Goal: Information Seeking & Learning: Learn about a topic

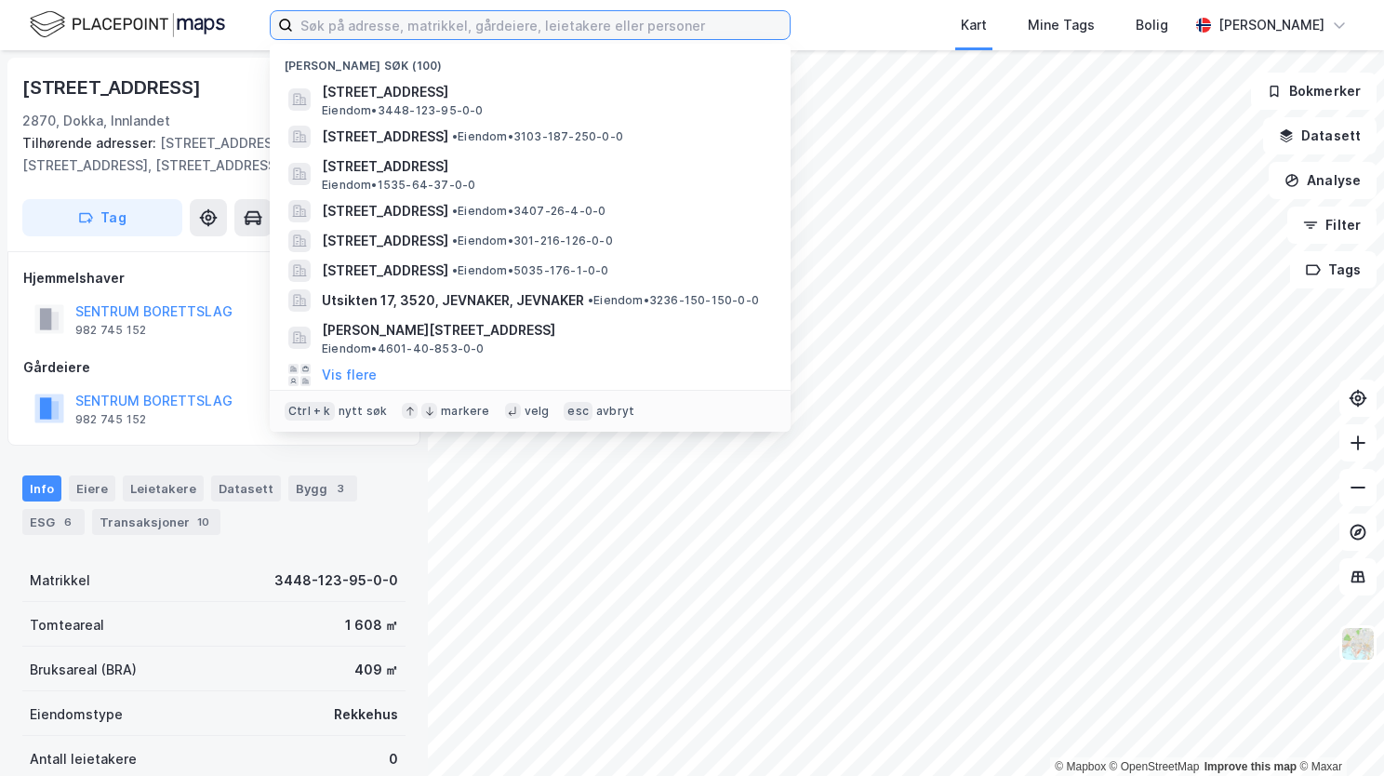
click at [515, 19] on input at bounding box center [541, 25] width 497 height 28
paste input "[STREET_ADDRESS]"
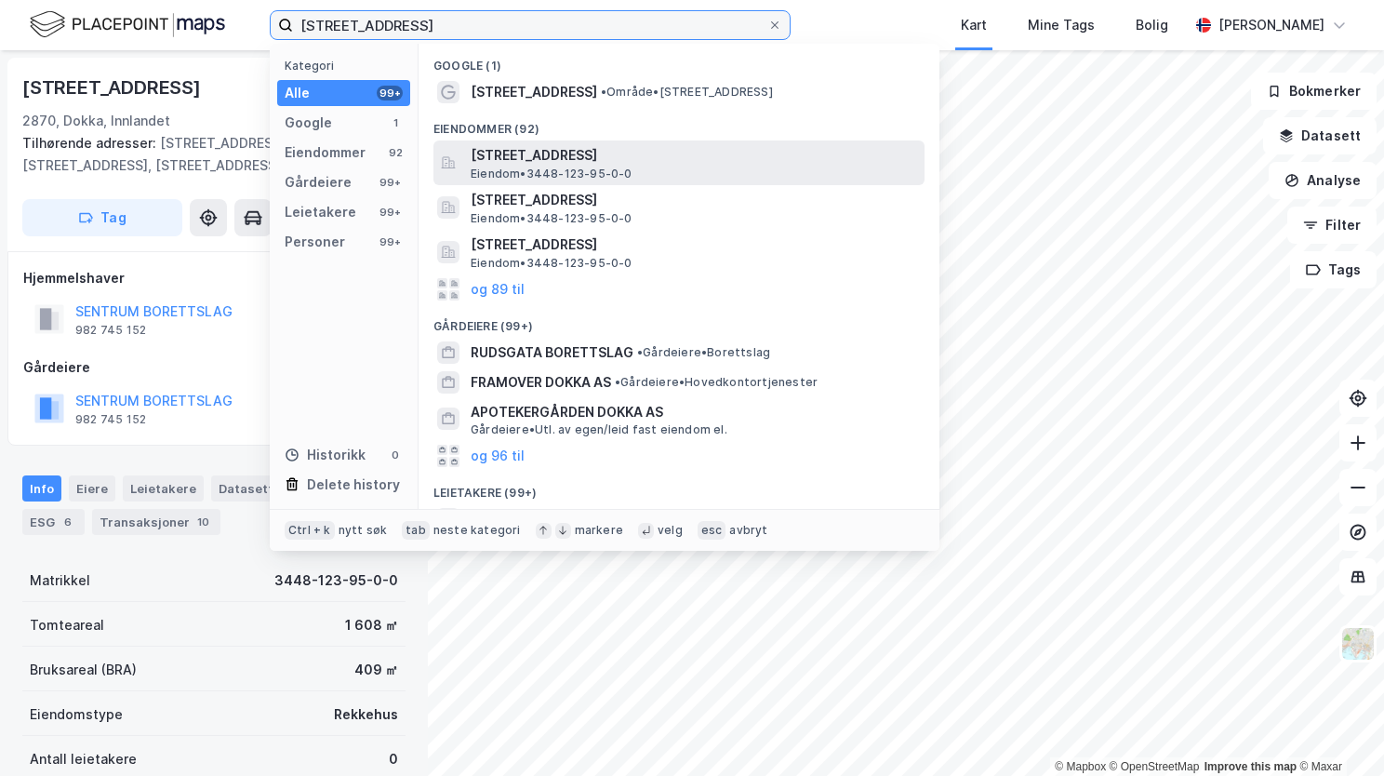
type input "[STREET_ADDRESS]"
click at [547, 158] on span "[STREET_ADDRESS]" at bounding box center [694, 155] width 447 height 22
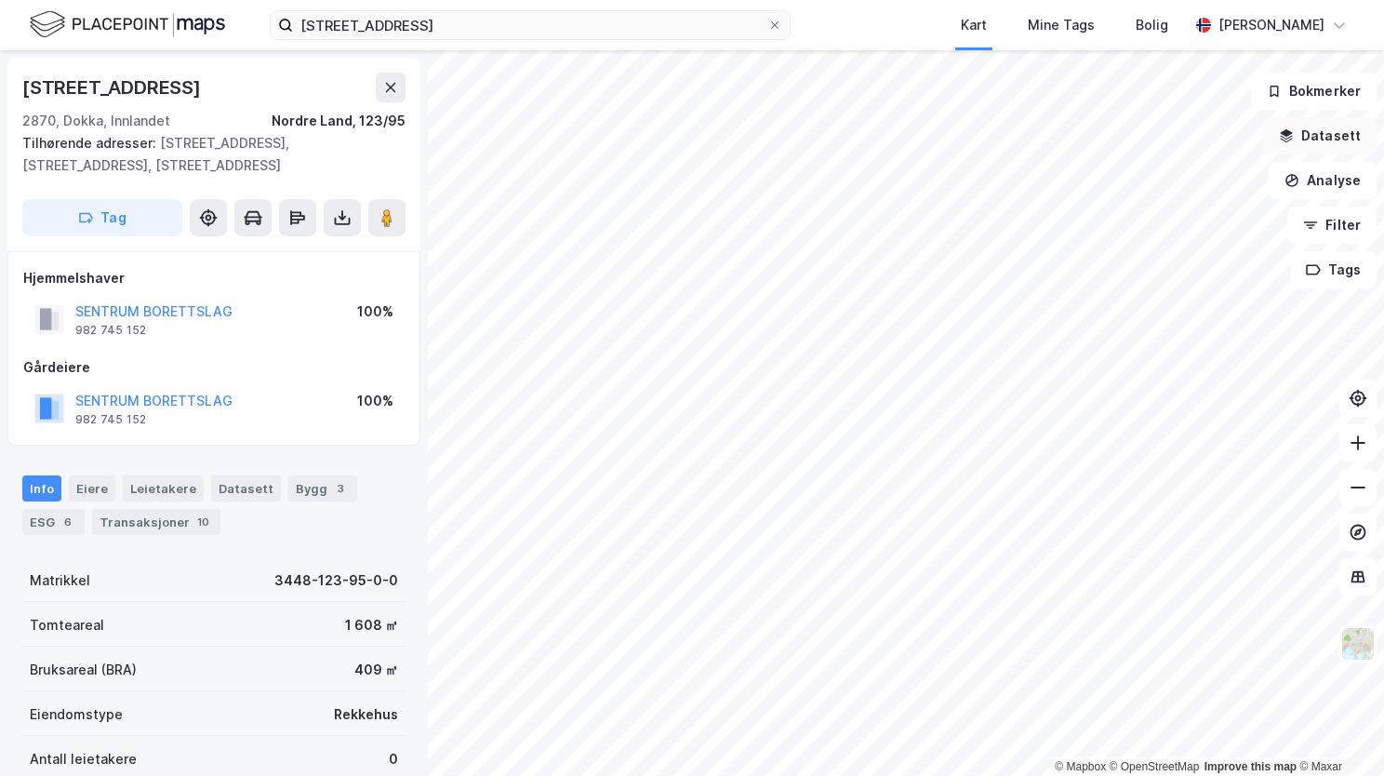
click at [1328, 135] on button "Datasett" at bounding box center [1319, 135] width 113 height 37
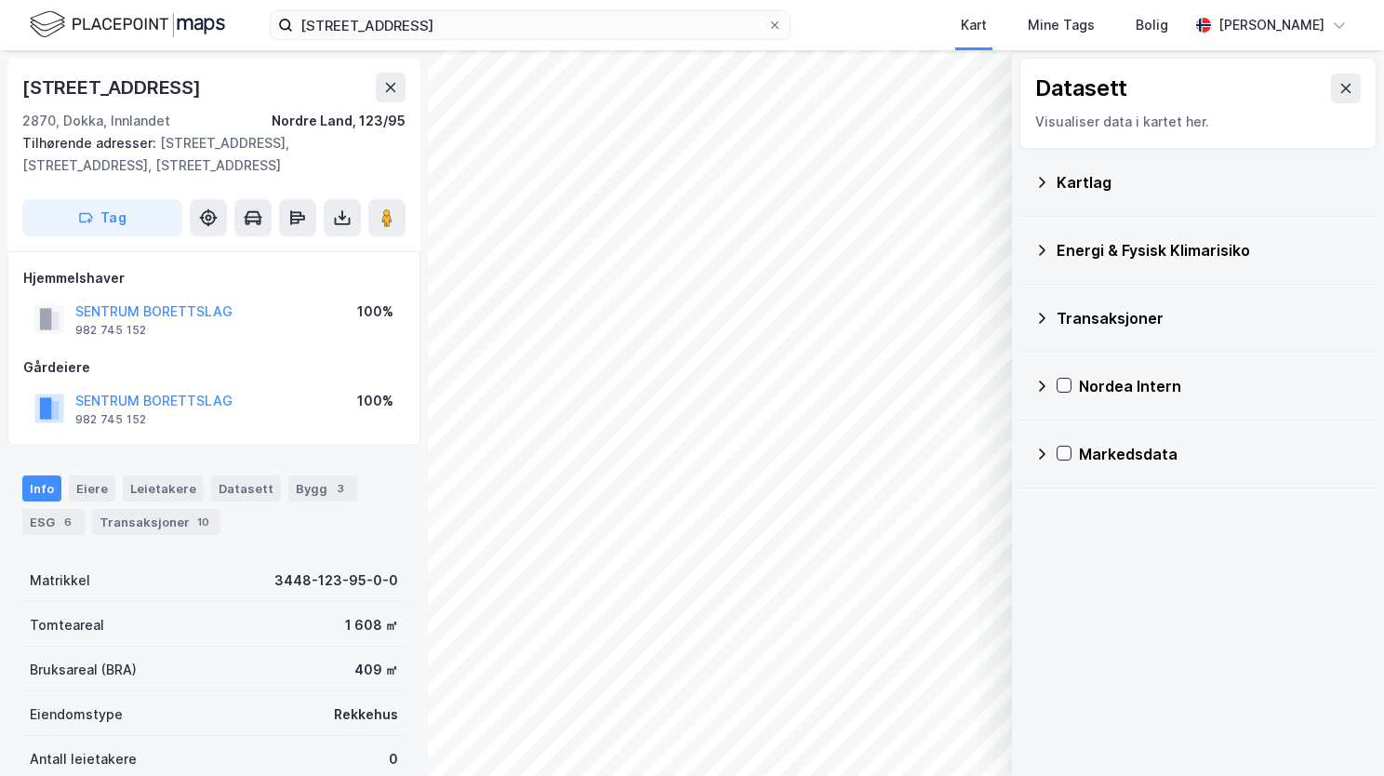
click at [1049, 180] on div "Kartlag" at bounding box center [1197, 182] width 327 height 45
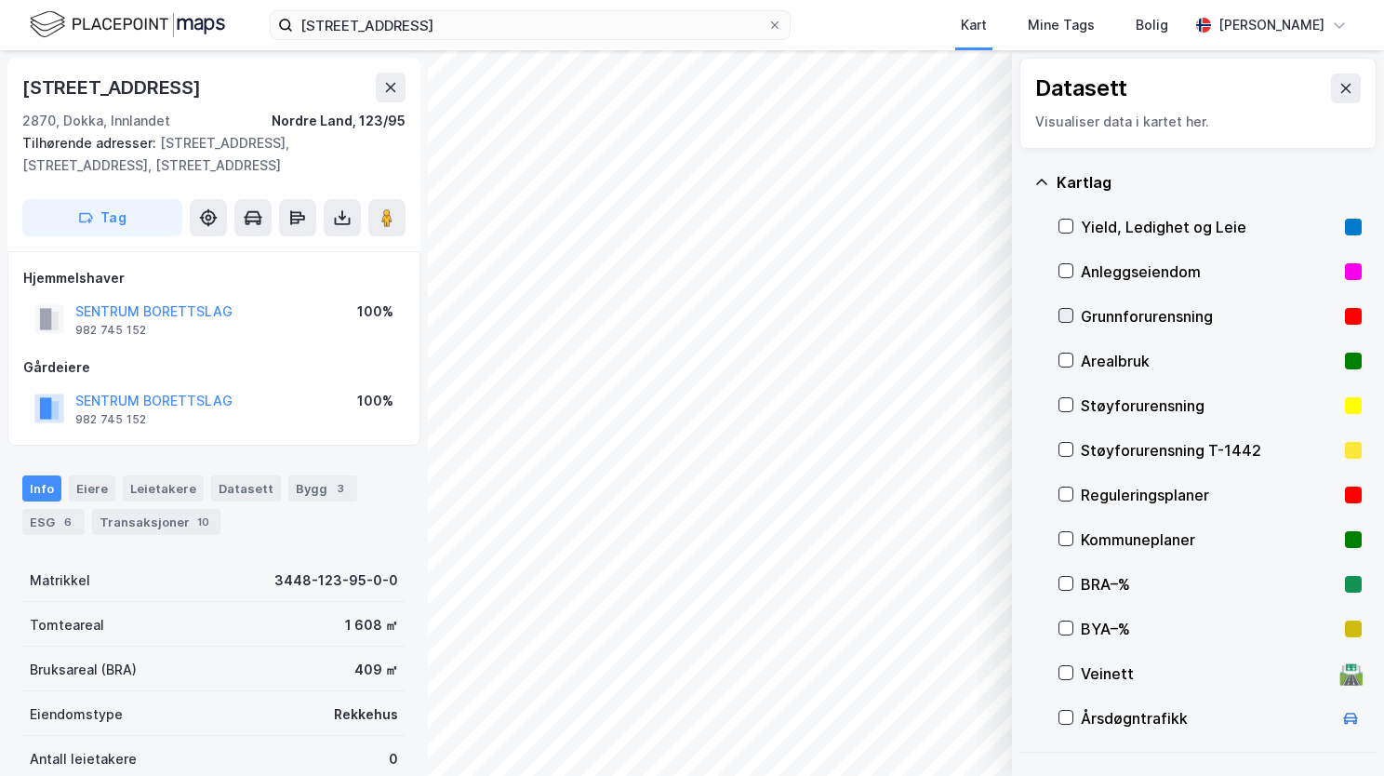
click at [1072, 314] on icon at bounding box center [1066, 315] width 13 height 13
click at [1036, 184] on icon at bounding box center [1041, 182] width 15 height 15
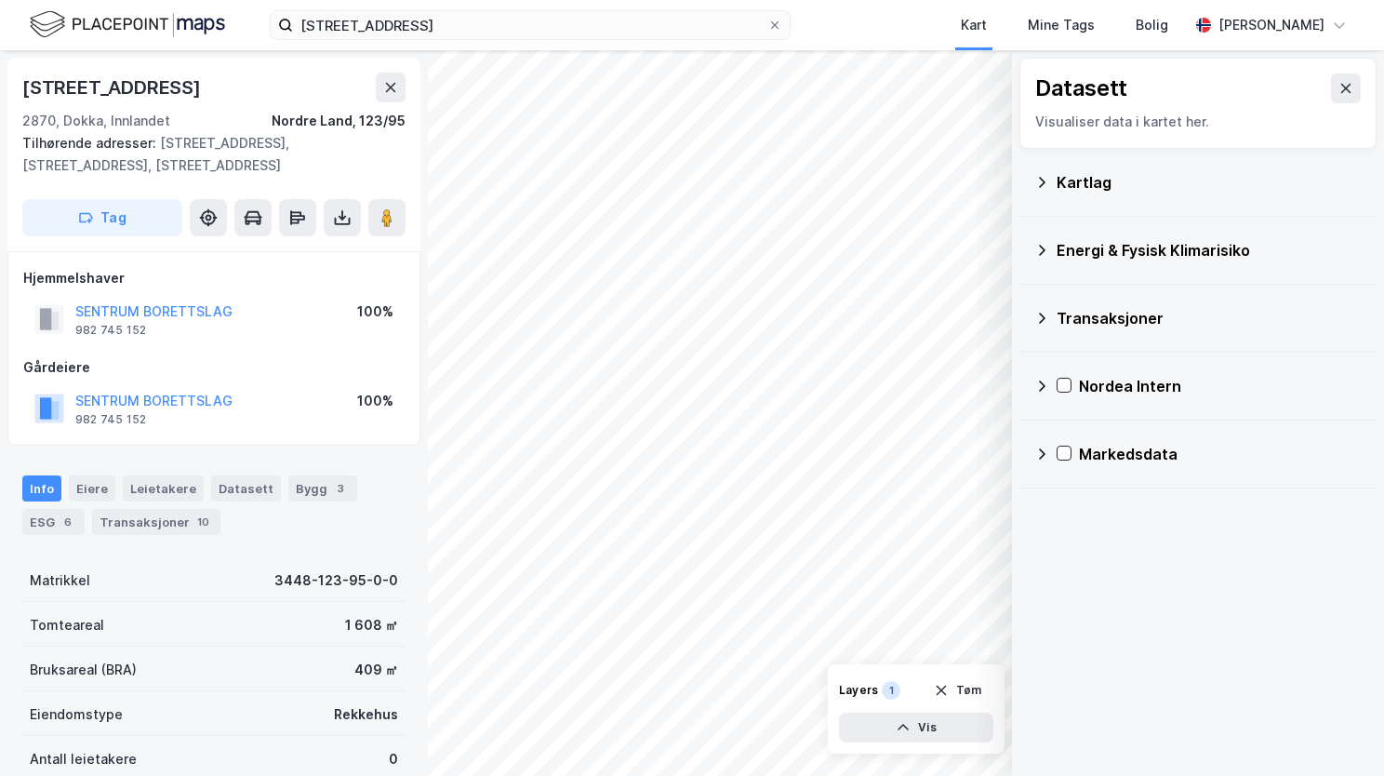
click at [1035, 244] on icon at bounding box center [1041, 250] width 15 height 15
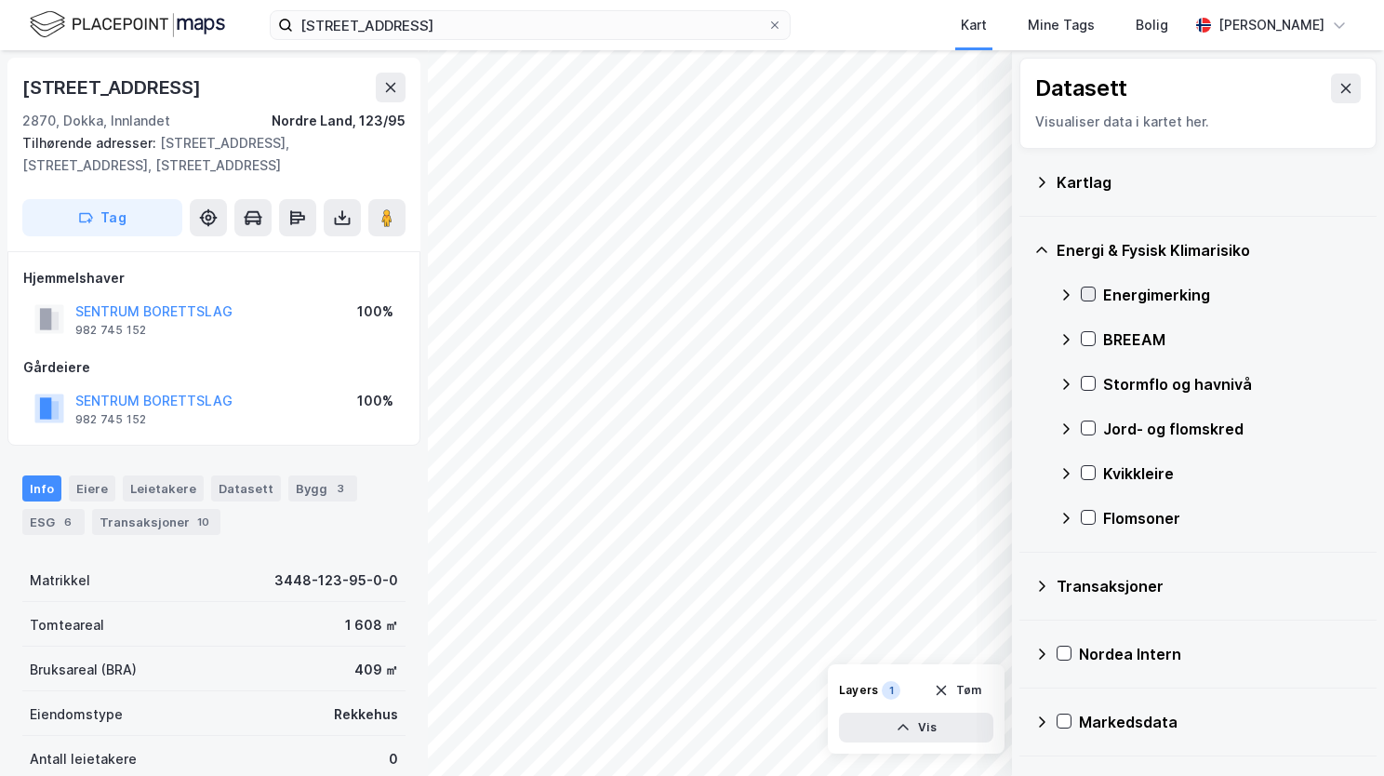
click at [1087, 293] on icon at bounding box center [1088, 293] width 13 height 13
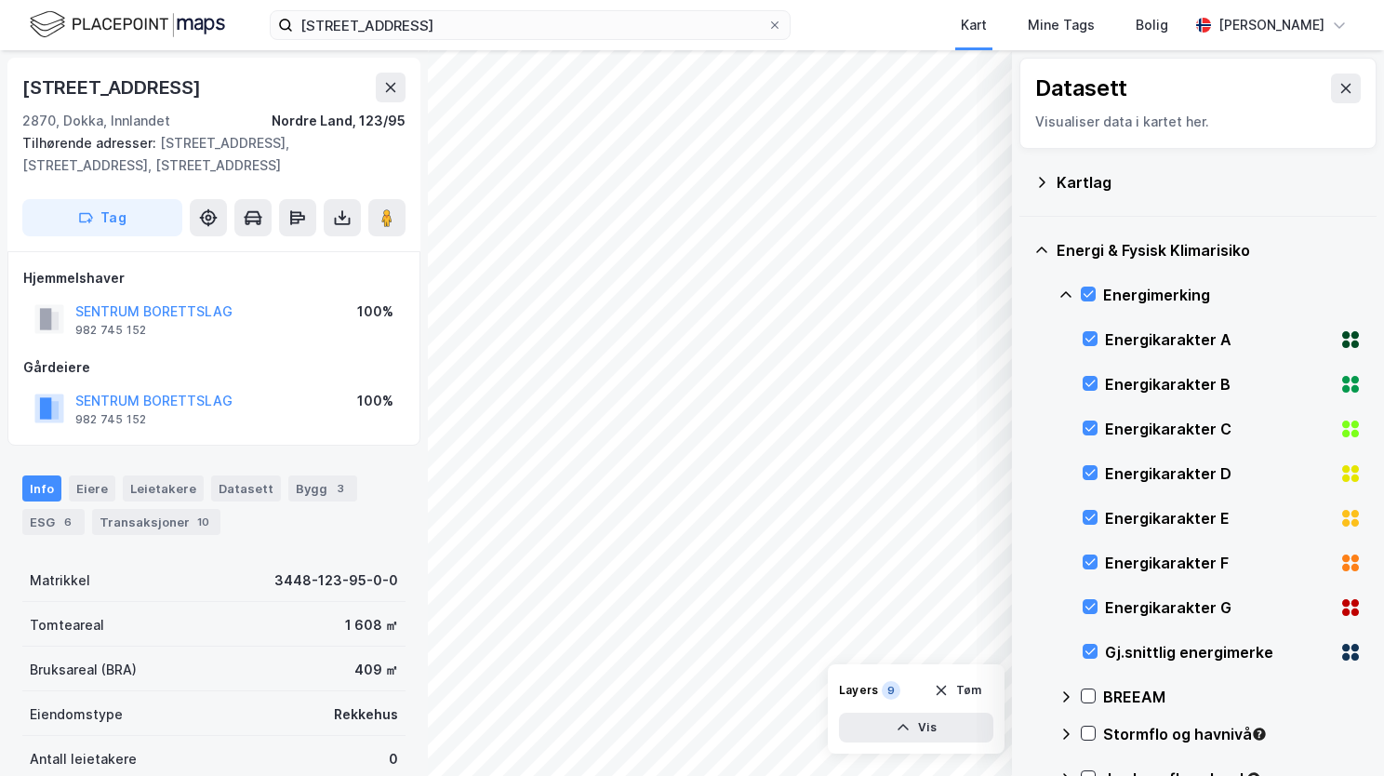
click at [1069, 288] on icon at bounding box center [1066, 294] width 15 height 15
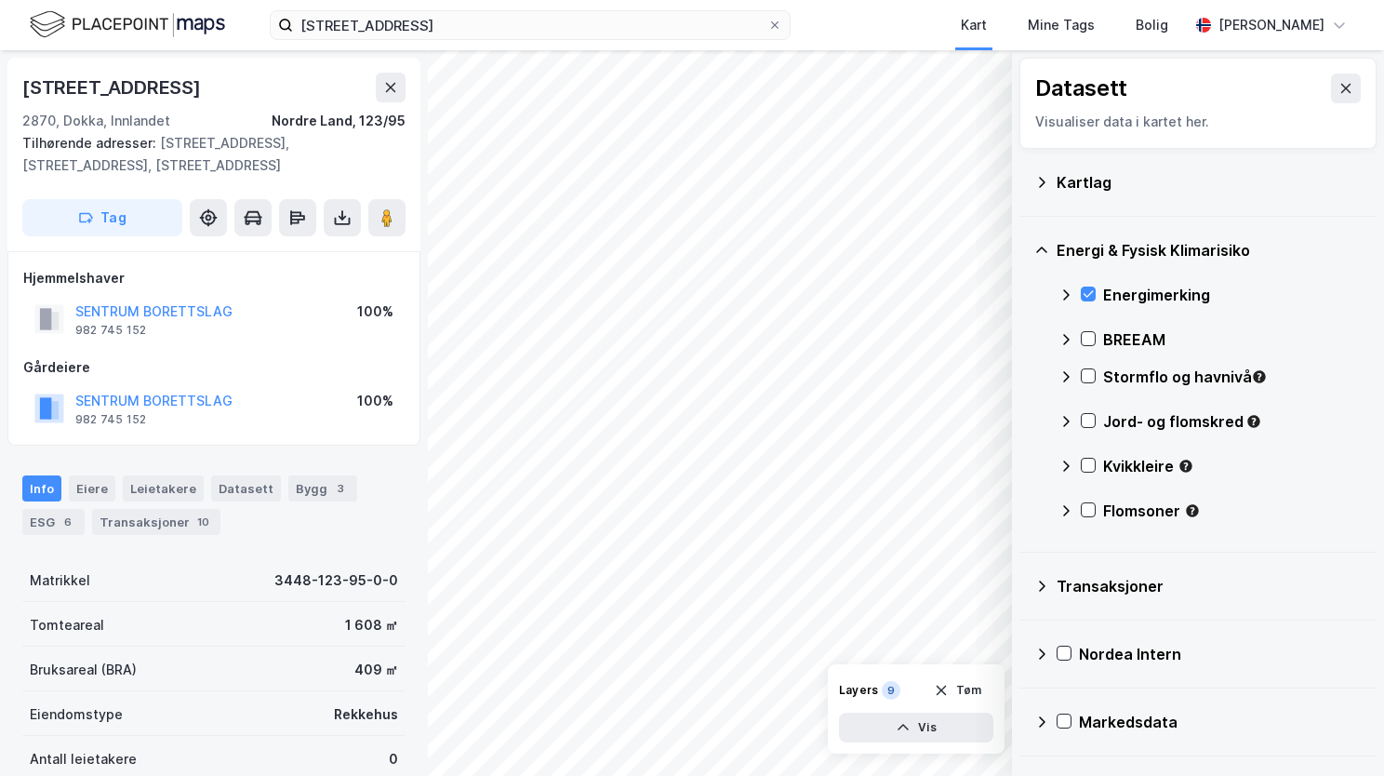
click at [1087, 367] on div "Stormflo og havnivå" at bounding box center [1210, 384] width 303 height 45
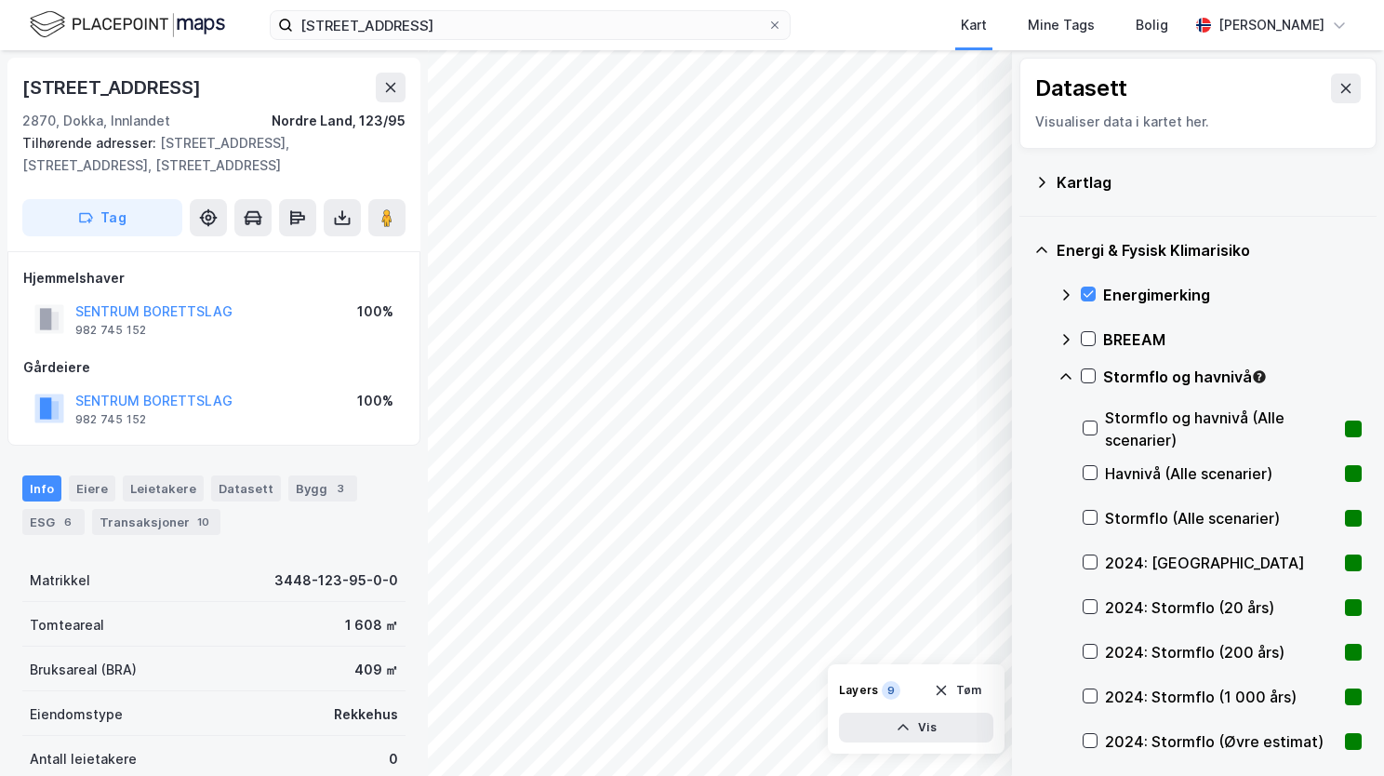
click at [1067, 377] on icon at bounding box center [1066, 376] width 15 height 15
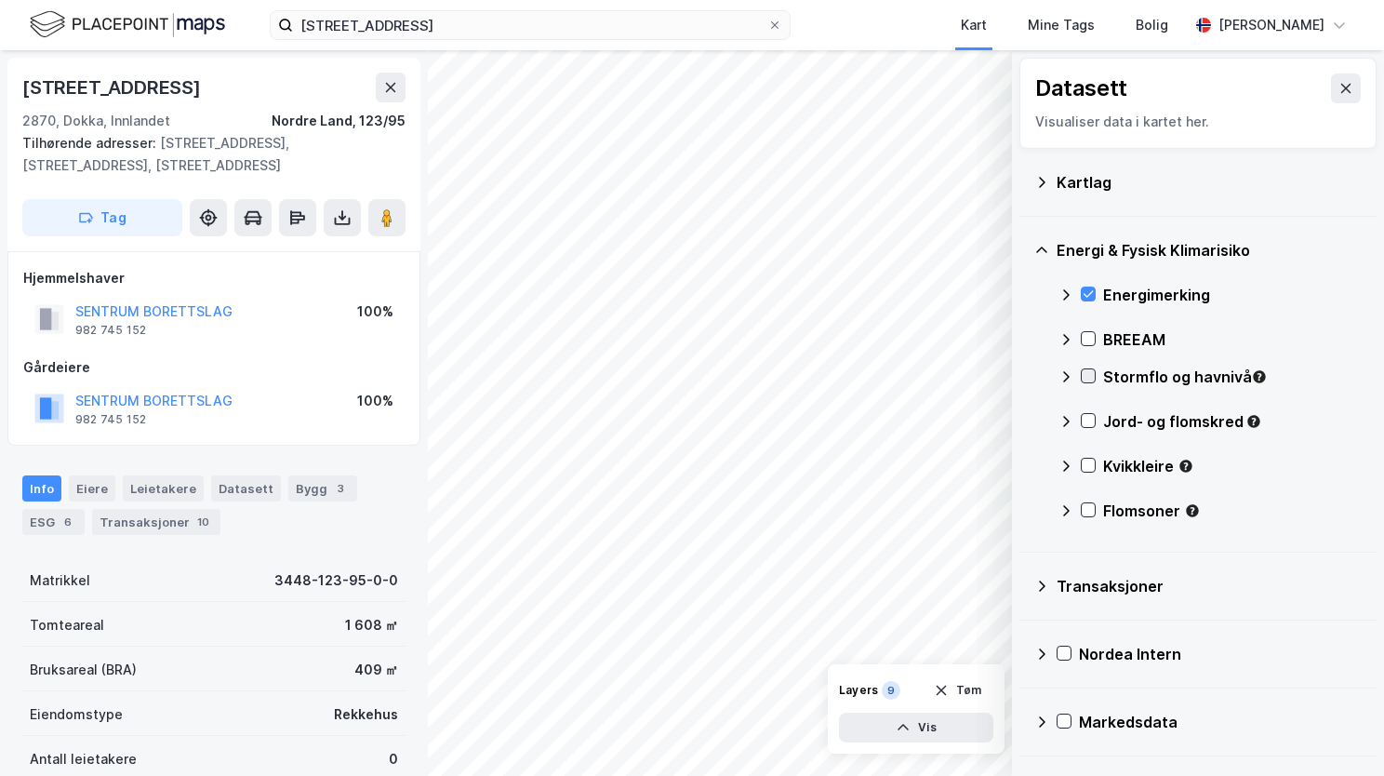
click at [1093, 374] on icon at bounding box center [1088, 375] width 13 height 13
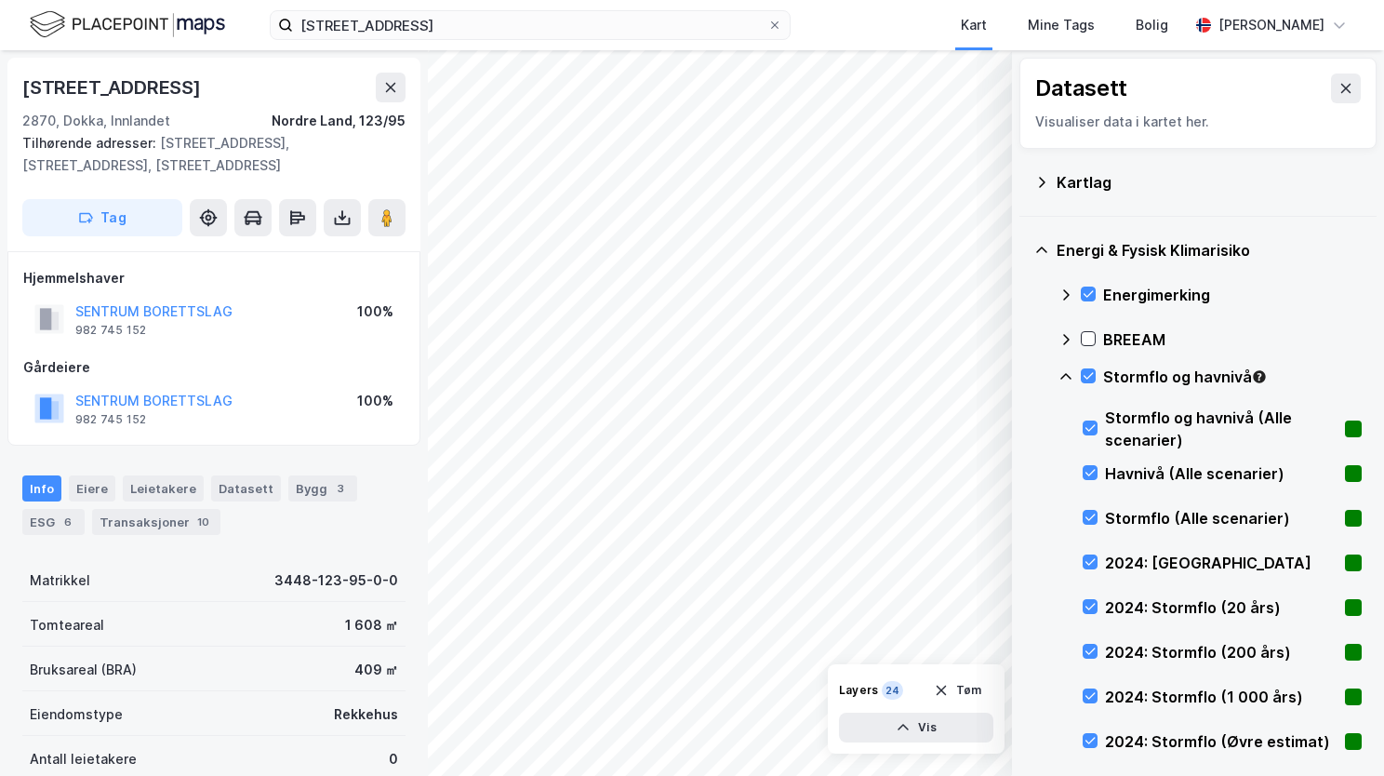
click at [1070, 374] on icon at bounding box center [1066, 376] width 15 height 15
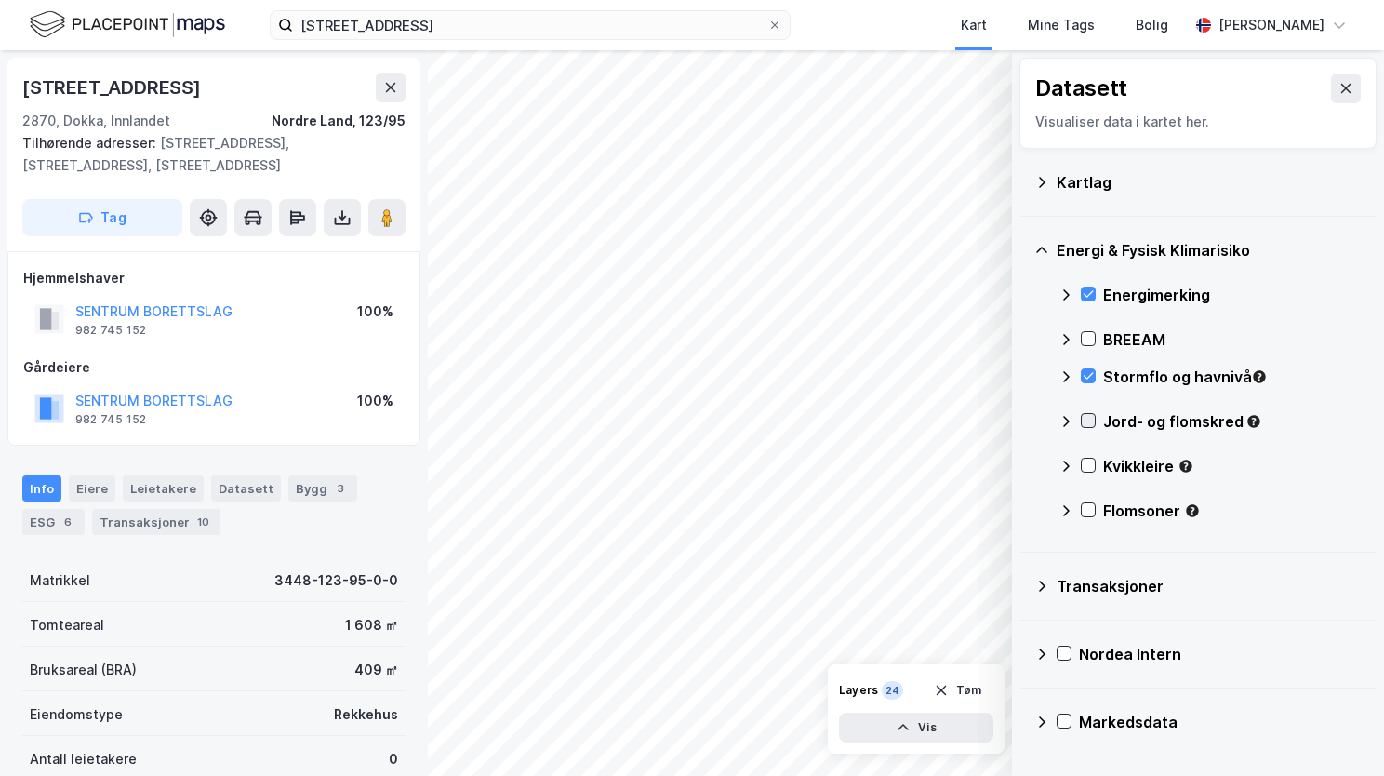
click at [1092, 420] on icon at bounding box center [1088, 420] width 13 height 13
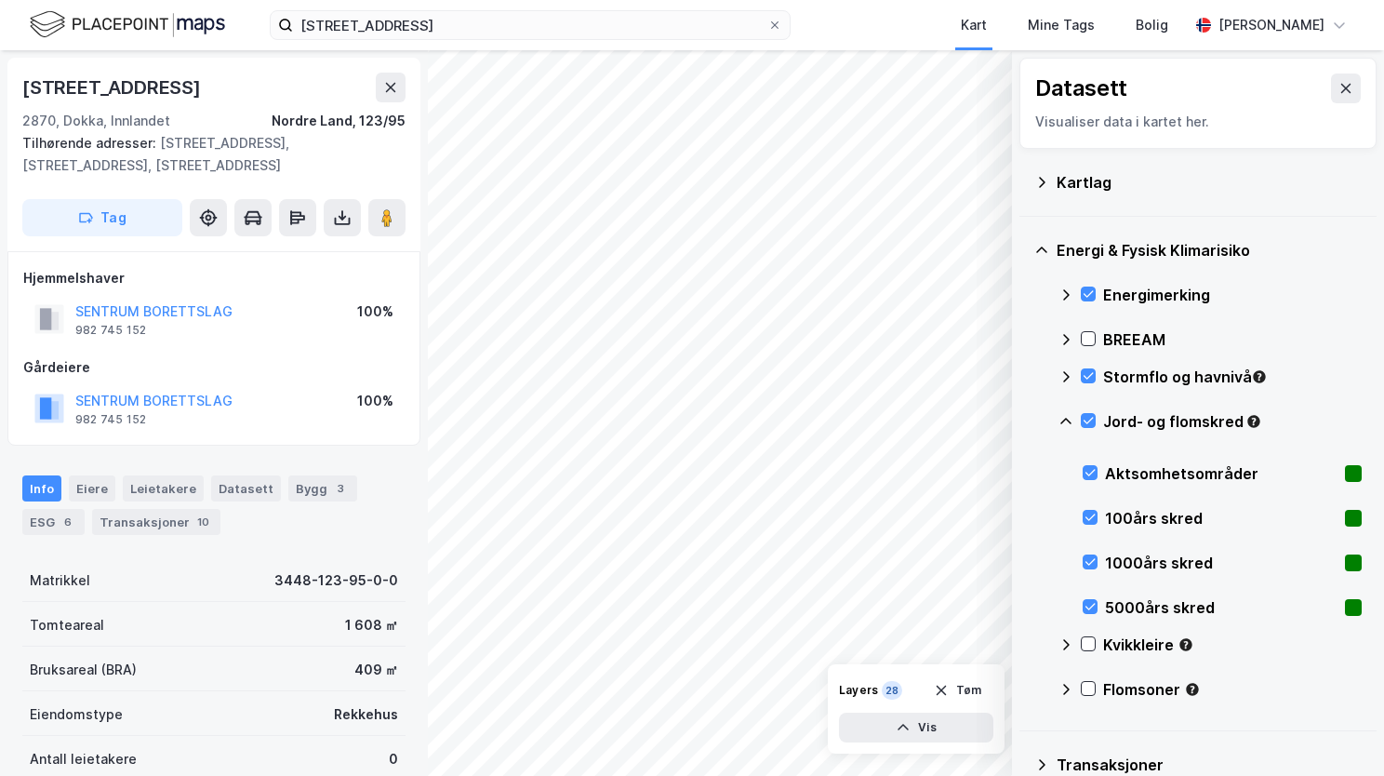
click at [1063, 421] on icon at bounding box center [1066, 421] width 15 height 15
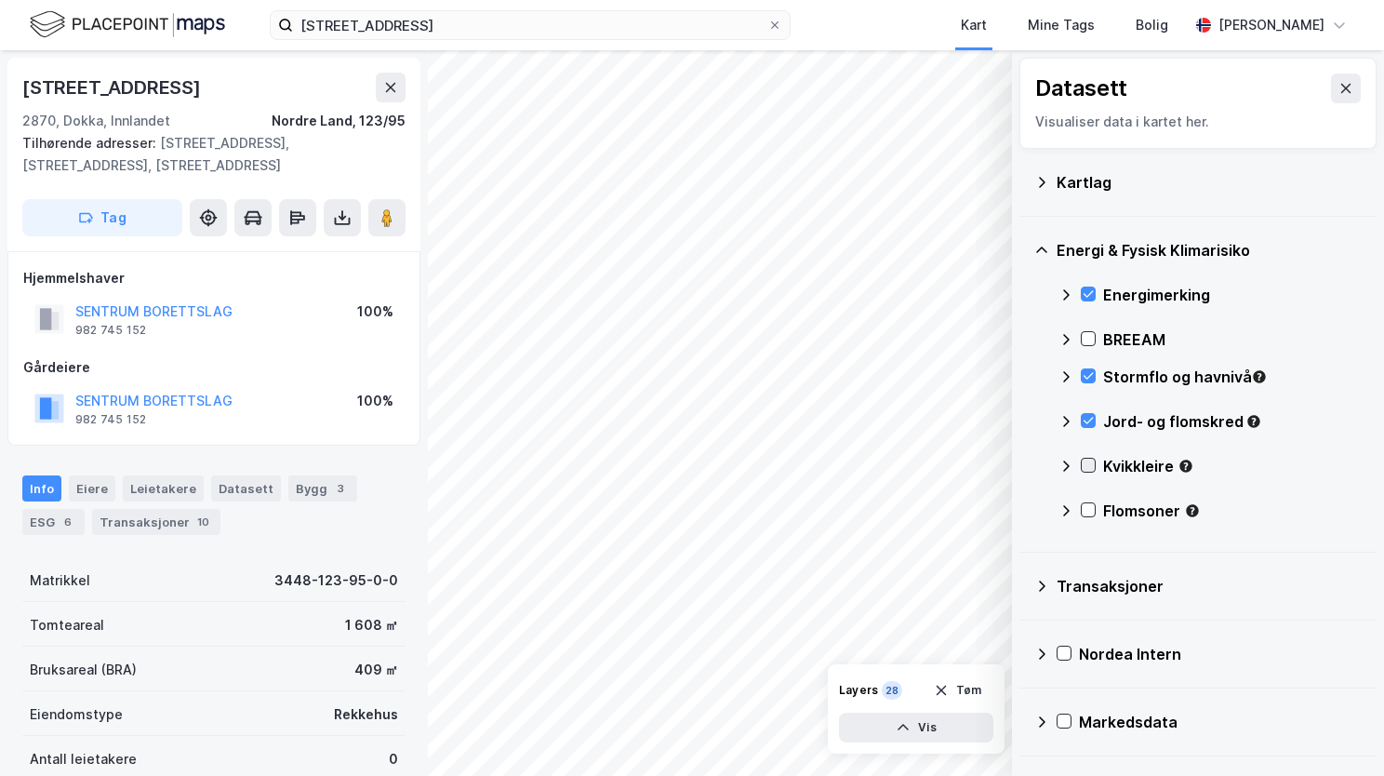
click at [1094, 470] on icon at bounding box center [1088, 465] width 13 height 13
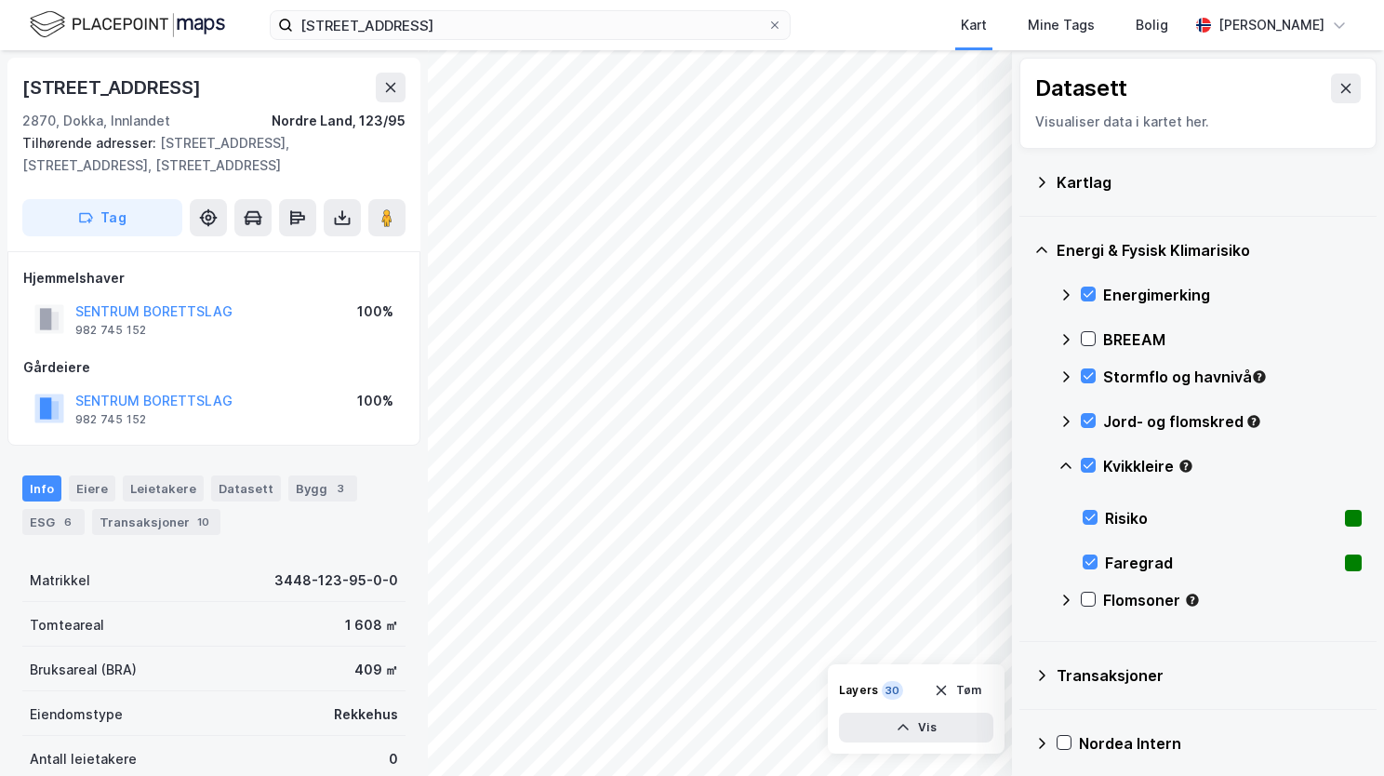
click at [1067, 460] on icon at bounding box center [1066, 466] width 15 height 15
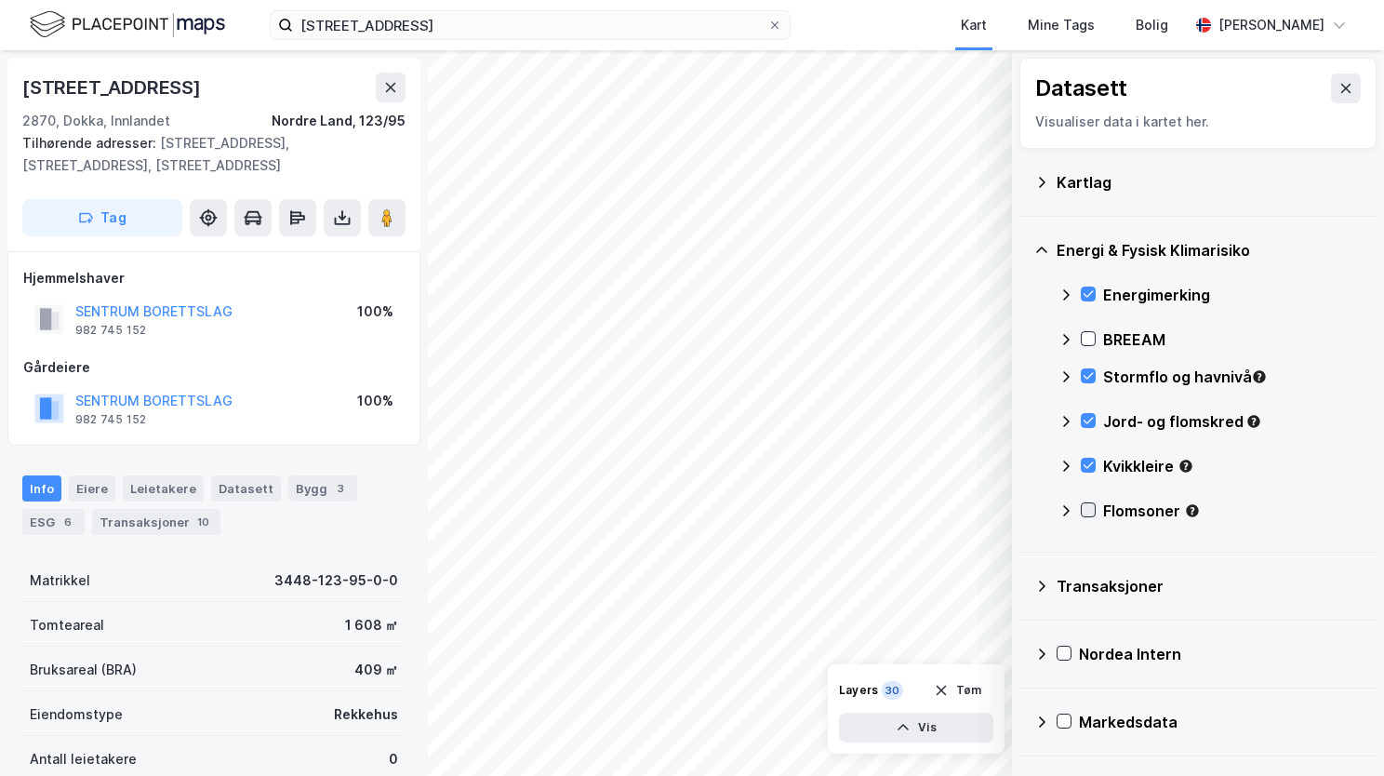
click at [1092, 511] on icon at bounding box center [1088, 509] width 13 height 13
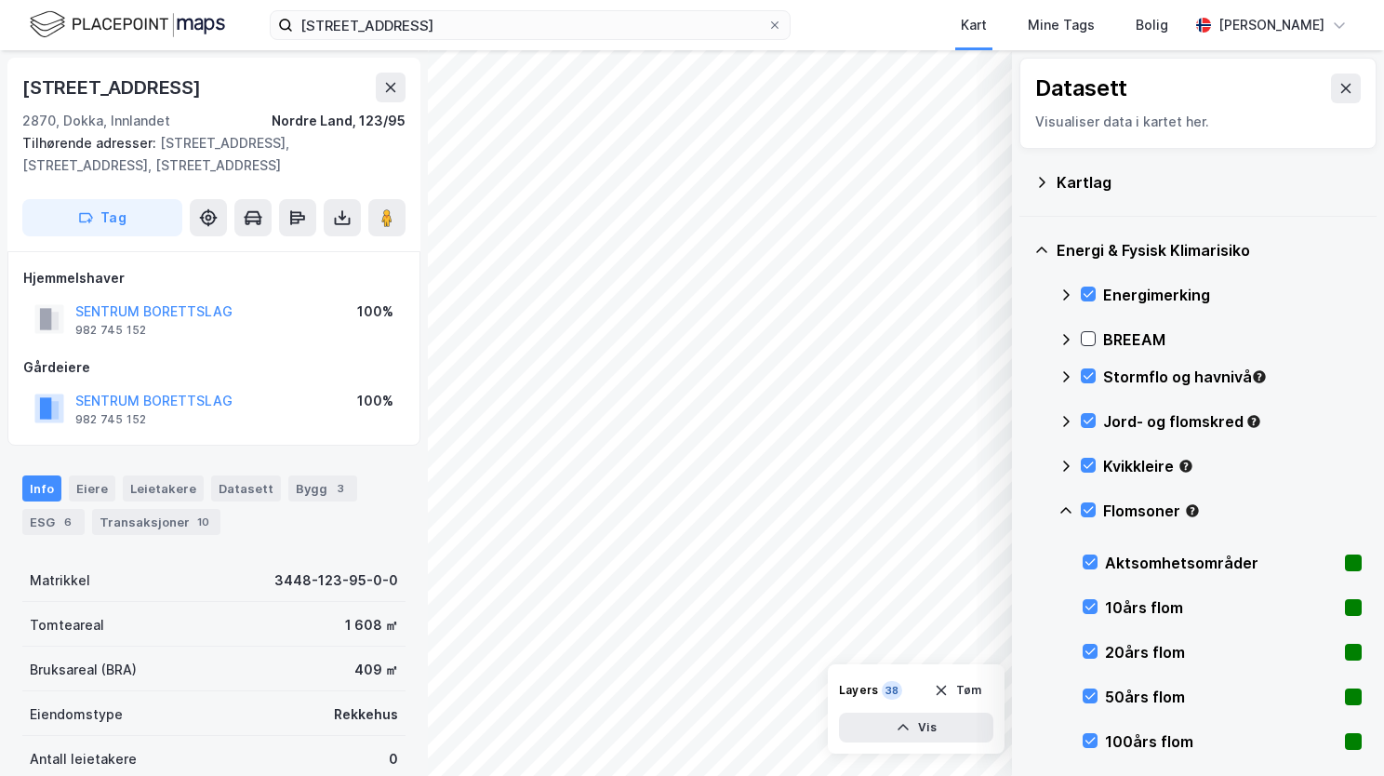
click at [1065, 513] on icon at bounding box center [1066, 510] width 15 height 15
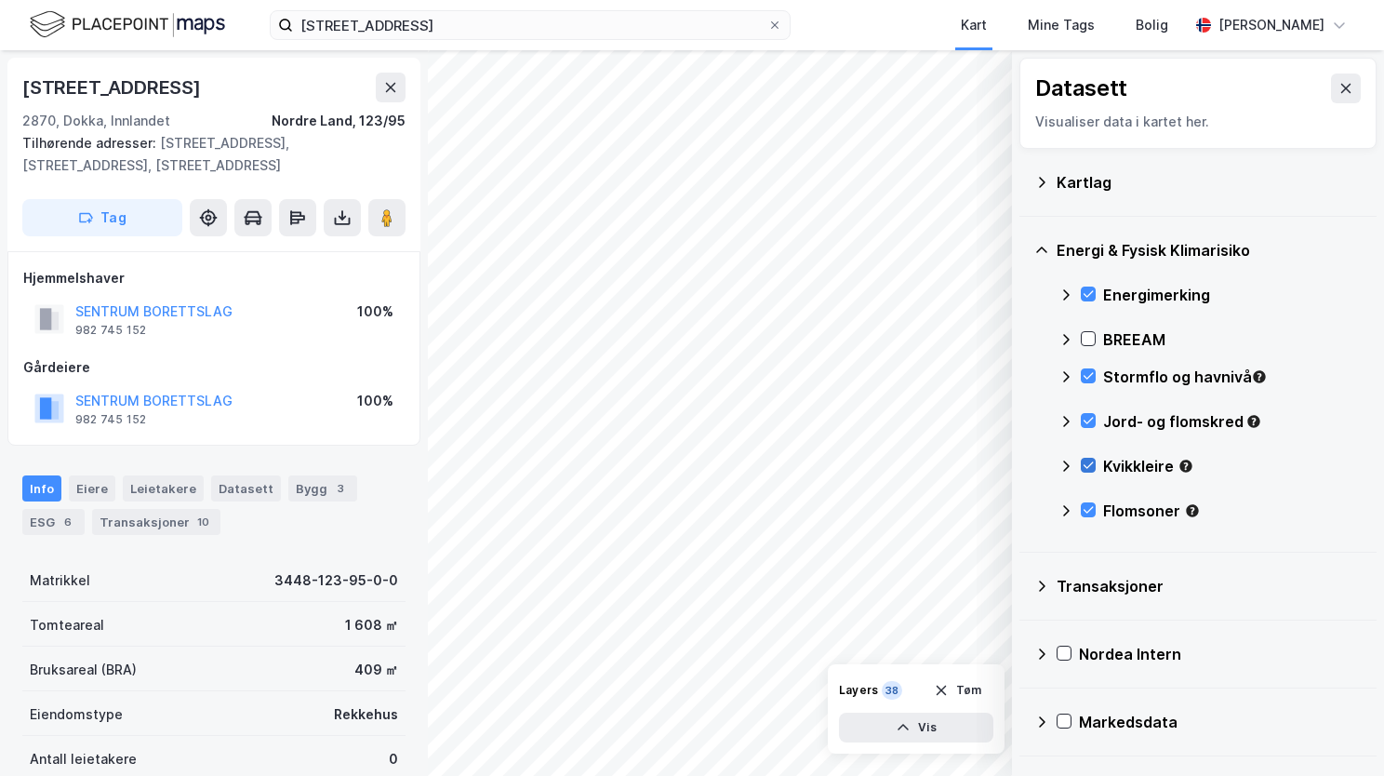
click at [1083, 470] on icon at bounding box center [1088, 465] width 13 height 13
click at [1090, 460] on icon at bounding box center [1088, 465] width 13 height 13
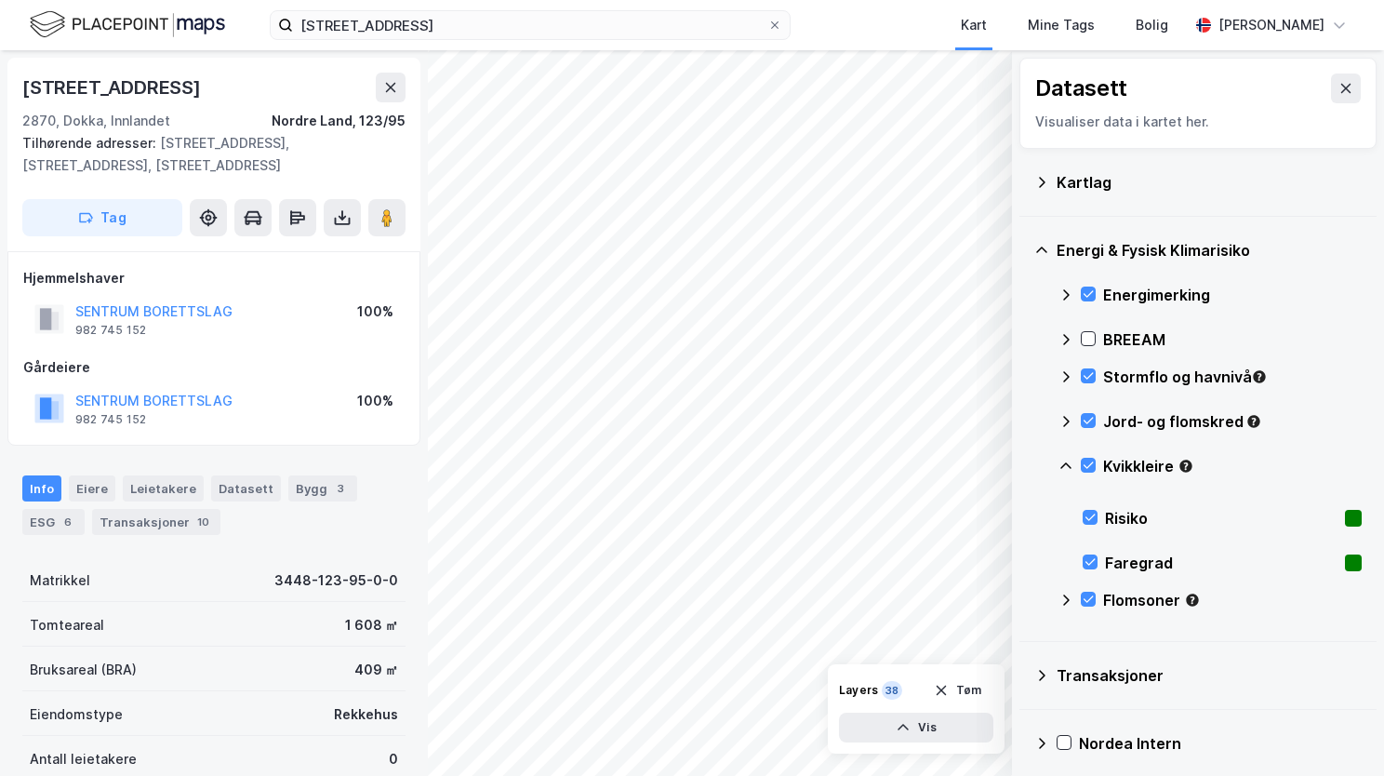
click at [1068, 461] on icon at bounding box center [1066, 466] width 15 height 15
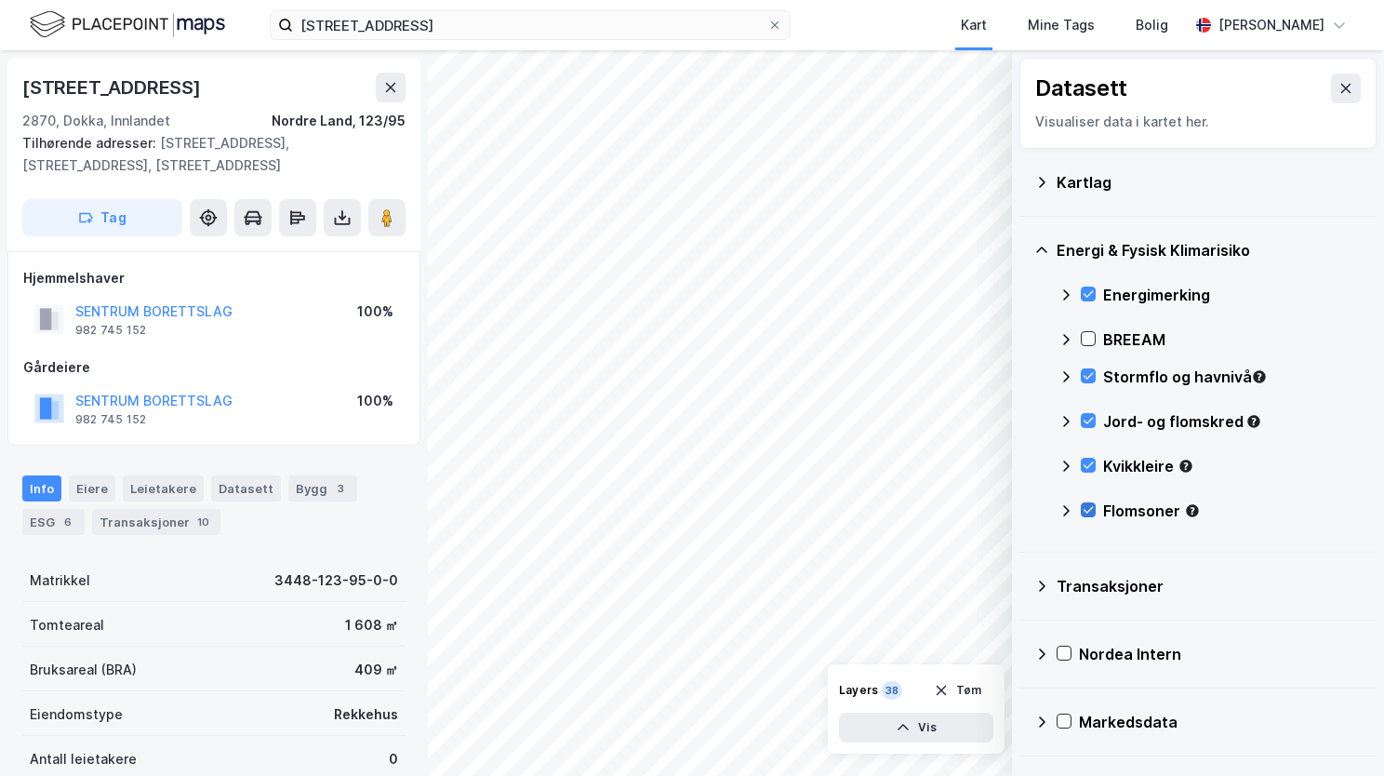
click at [1090, 505] on icon at bounding box center [1088, 509] width 13 height 13
click at [1090, 507] on icon at bounding box center [1088, 509] width 13 height 13
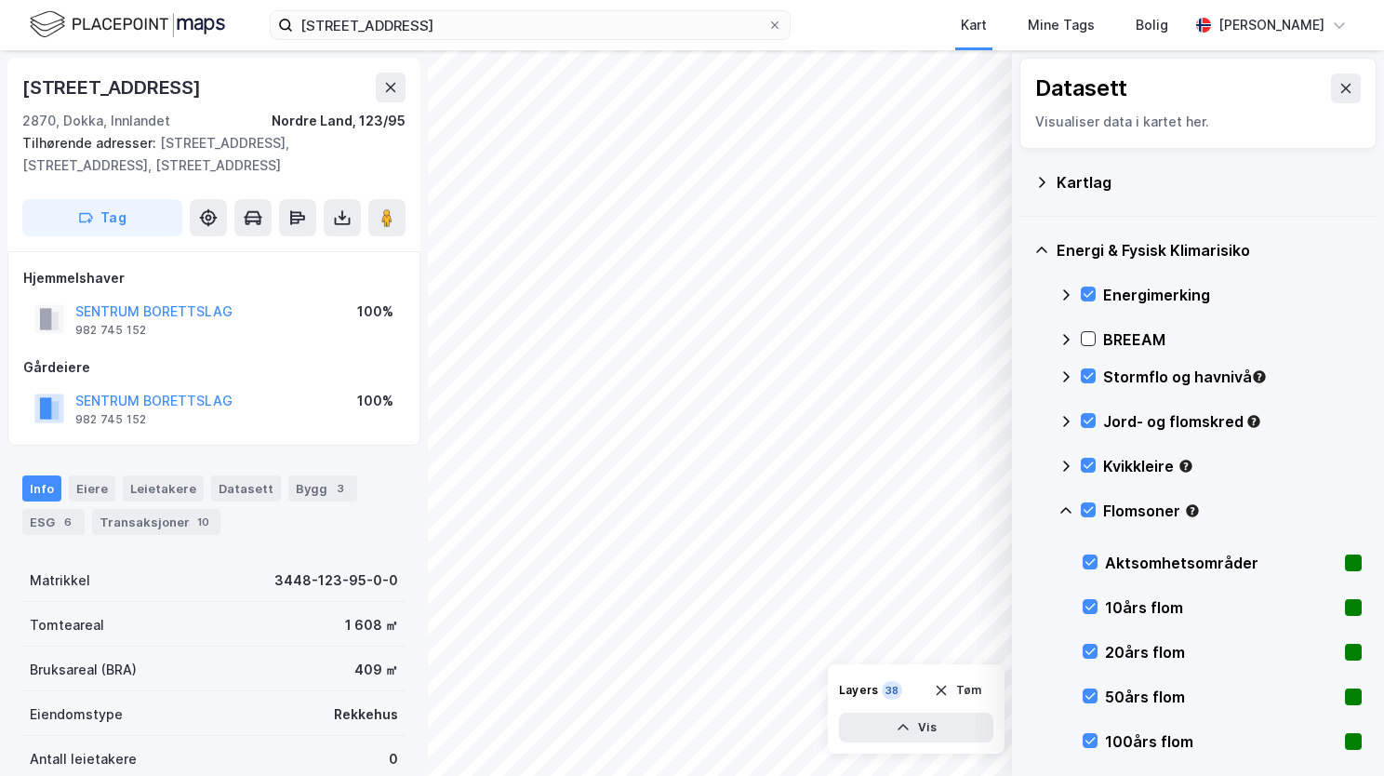
click at [1069, 507] on icon at bounding box center [1066, 510] width 15 height 15
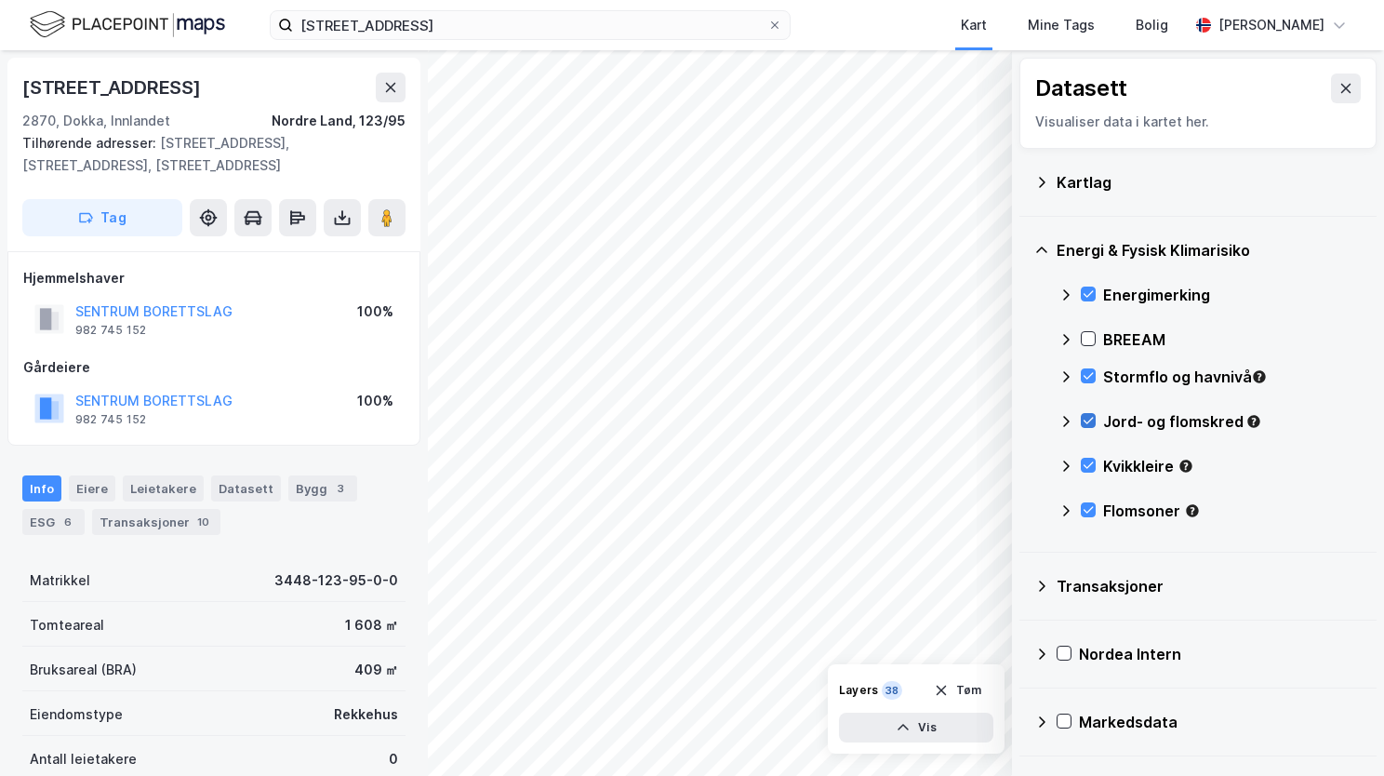
click at [1092, 416] on icon at bounding box center [1088, 420] width 13 height 13
click at [1072, 414] on icon at bounding box center [1066, 421] width 15 height 15
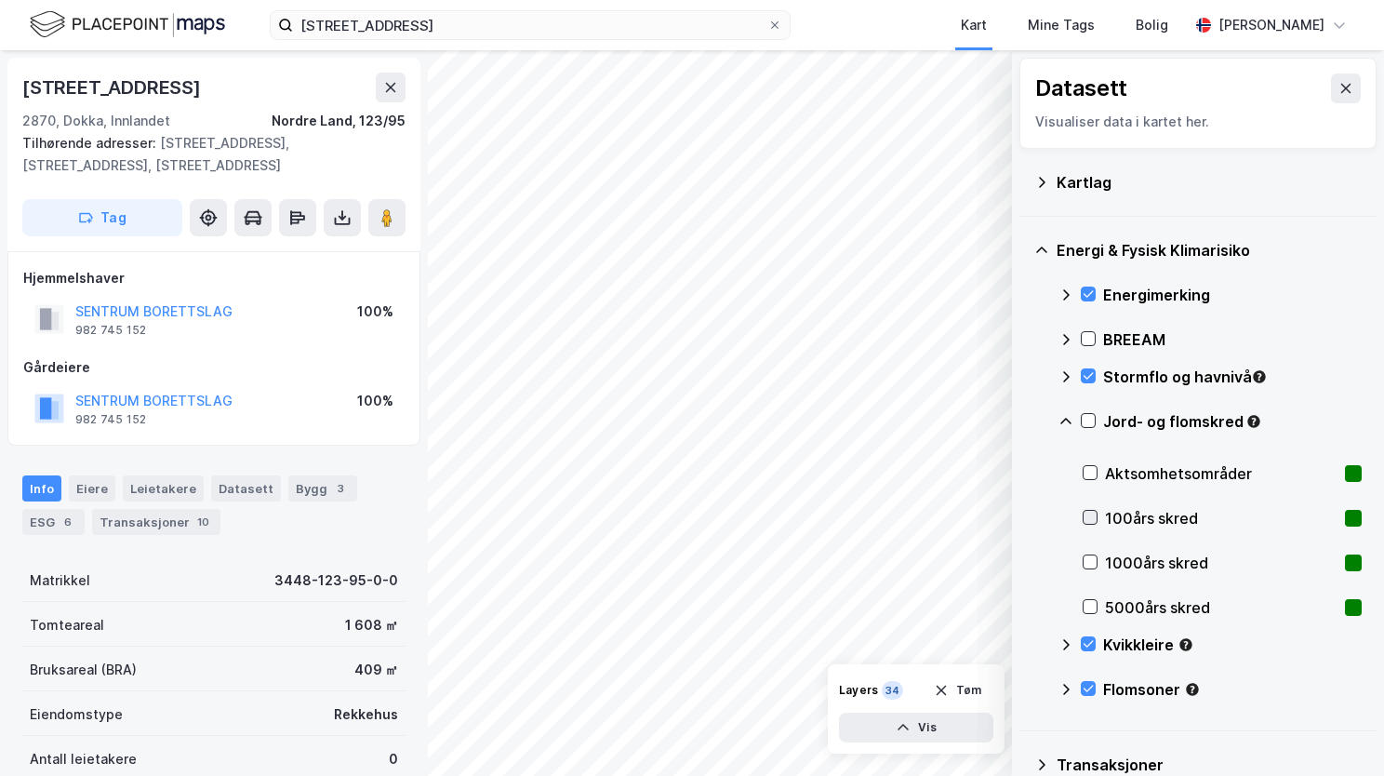
click at [1095, 520] on icon at bounding box center [1090, 517] width 13 height 13
click at [1087, 553] on div "1000års skred" at bounding box center [1222, 562] width 279 height 45
click at [1092, 606] on icon at bounding box center [1091, 607] width 10 height 7
click at [1090, 470] on icon at bounding box center [1090, 472] width 13 height 13
click at [1068, 420] on icon at bounding box center [1066, 421] width 11 height 7
